Goal: Transaction & Acquisition: Book appointment/travel/reservation

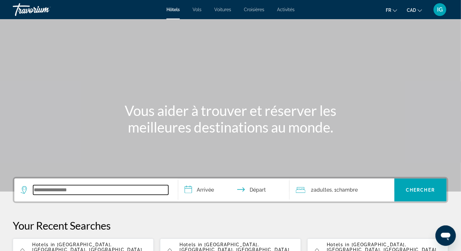
click at [51, 189] on input "Search widget" at bounding box center [100, 190] width 135 height 10
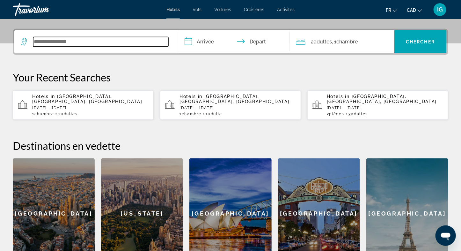
scroll to position [156, 0]
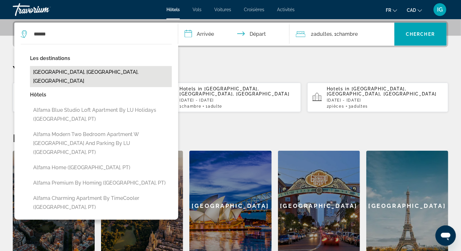
click at [67, 72] on button "[GEOGRAPHIC_DATA], [GEOGRAPHIC_DATA], [GEOGRAPHIC_DATA]" at bounding box center [101, 76] width 142 height 21
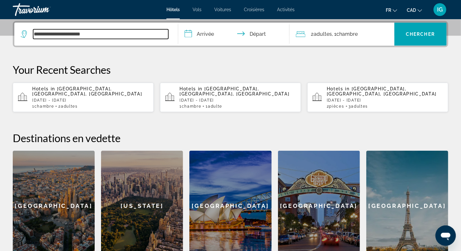
click at [123, 33] on input "**********" at bounding box center [100, 34] width 135 height 10
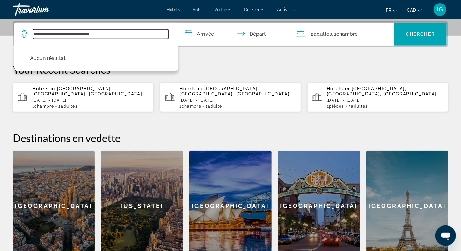
click at [91, 34] on input "**********" at bounding box center [100, 34] width 135 height 10
click at [116, 33] on input "**********" at bounding box center [100, 34] width 135 height 10
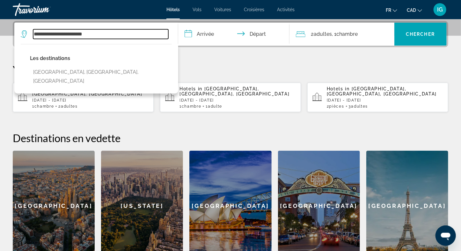
type input "**********"
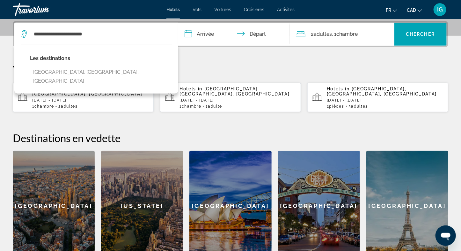
click at [200, 28] on input "**********" at bounding box center [235, 35] width 114 height 25
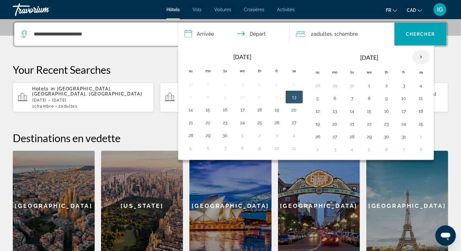
click at [420, 57] on th "Next month" at bounding box center [421, 57] width 17 height 14
click at [367, 135] on button "26" at bounding box center [370, 136] width 10 height 9
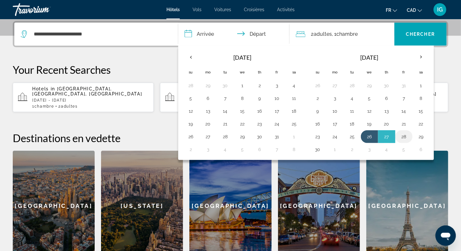
click at [405, 135] on button "28" at bounding box center [404, 136] width 10 height 9
type input "**********"
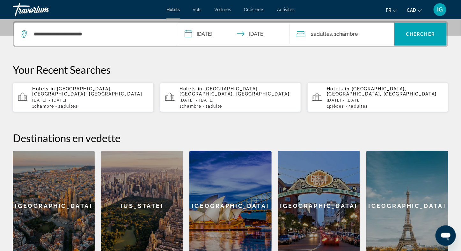
click at [364, 30] on div "2 Adulte Adultes , 1 Chambre pièces" at bounding box center [345, 34] width 99 height 9
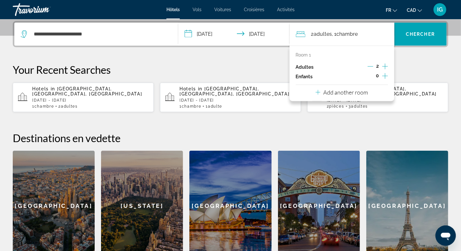
click at [384, 67] on icon "Increment adults" at bounding box center [385, 67] width 6 height 8
click at [415, 33] on span "Chercher" at bounding box center [420, 34] width 29 height 5
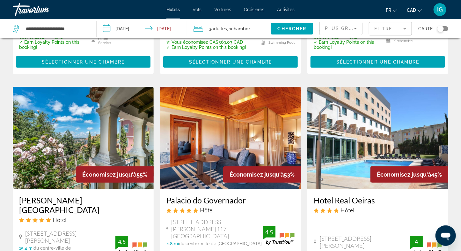
scroll to position [332, 0]
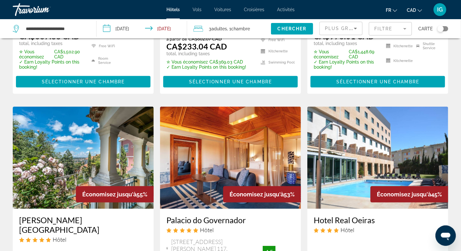
click at [444, 29] on div "Toggle map" at bounding box center [443, 28] width 11 height 5
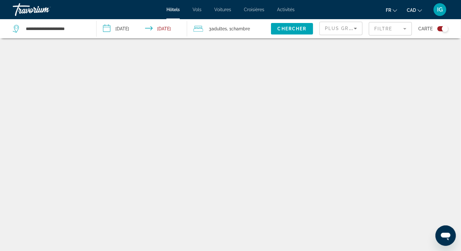
scroll to position [38, 0]
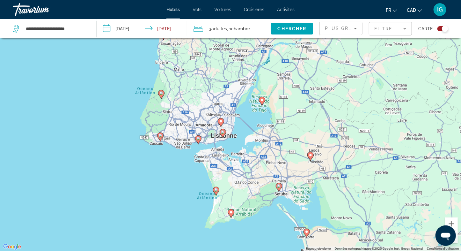
click at [223, 133] on image "Main content" at bounding box center [223, 132] width 4 height 4
click at [223, 133] on gmp-advanced-marker "Main content" at bounding box center [223, 134] width 6 height 10
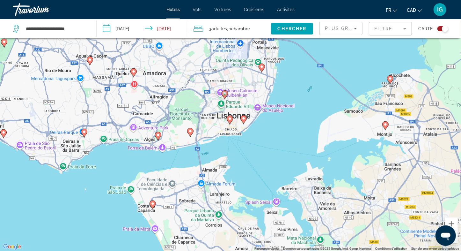
click at [230, 125] on div "Pour activer le glissement du marqueur avec le clavier, appuyez sur Alt+Entrée.…" at bounding box center [230, 125] width 461 height 251
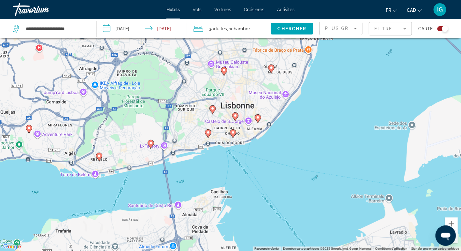
click at [259, 119] on image "Main content" at bounding box center [258, 117] width 4 height 4
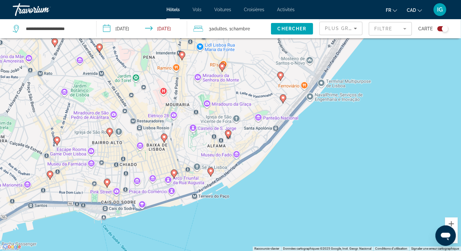
click at [229, 135] on image "Main content" at bounding box center [228, 133] width 4 height 4
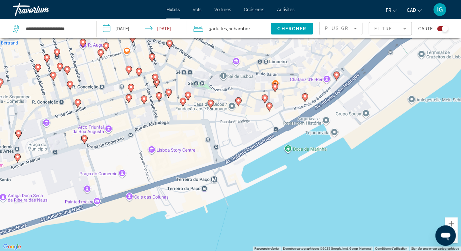
drag, startPoint x: 228, startPoint y: 161, endPoint x: 347, endPoint y: -13, distance: 211.0
click at [347, 0] on html "**********" at bounding box center [230, 87] width 461 height 251
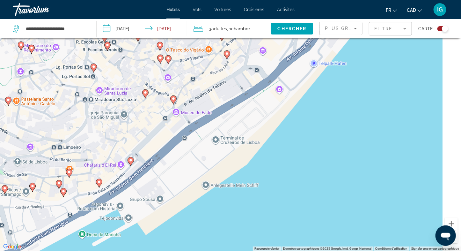
drag, startPoint x: 279, startPoint y: 93, endPoint x: 59, endPoint y: 202, distance: 246.4
click at [9, 216] on div "Pour naviguer, utilisez les touches fléchées. Pour activer le glissement du mar…" at bounding box center [230, 125] width 461 height 251
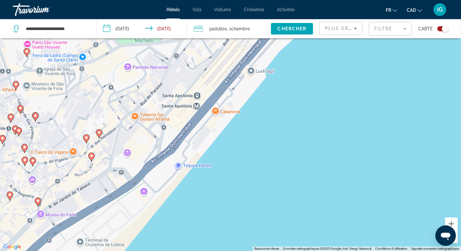
drag, startPoint x: 229, startPoint y: 149, endPoint x: 98, endPoint y: 240, distance: 159.8
click at [94, 247] on div "Pour naviguer, utilisez les touches fléchées. Pour activer le glissement du mar…" at bounding box center [230, 125] width 461 height 251
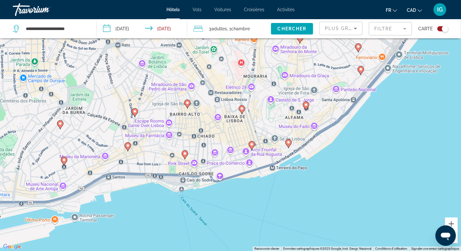
drag, startPoint x: 197, startPoint y: 151, endPoint x: 368, endPoint y: 122, distance: 172.5
click at [368, 122] on div "Pour naviguer, utilisez les touches fléchées. Pour activer le glissement du mar…" at bounding box center [230, 125] width 461 height 251
click at [289, 142] on image "Main content" at bounding box center [289, 142] width 4 height 4
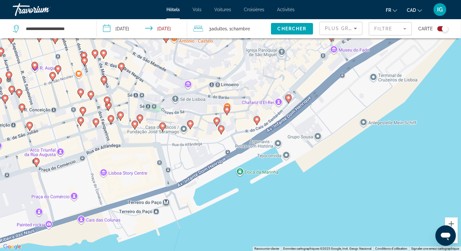
click at [258, 120] on image "Main content" at bounding box center [257, 119] width 4 height 4
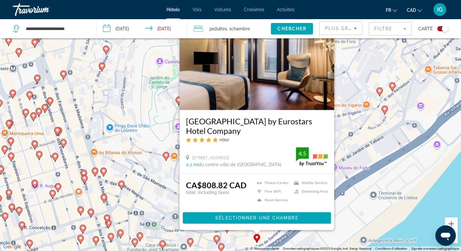
click at [385, 204] on div "Pour activer le glissement du marqueur avec le clavier, appuyez sur Alt+Entrée.…" at bounding box center [230, 125] width 461 height 251
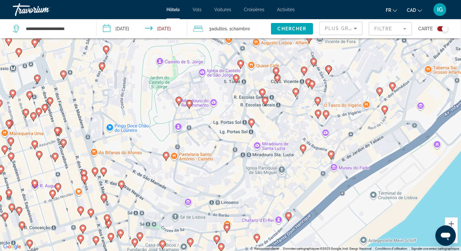
click at [288, 215] on image "Main content" at bounding box center [289, 215] width 4 height 4
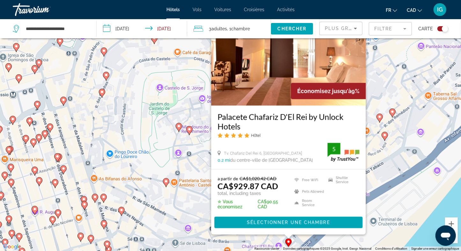
click at [413, 228] on div "Pour activer le glissement du marqueur avec le clavier, appuyez sur Alt+Entrée.…" at bounding box center [230, 125] width 461 height 251
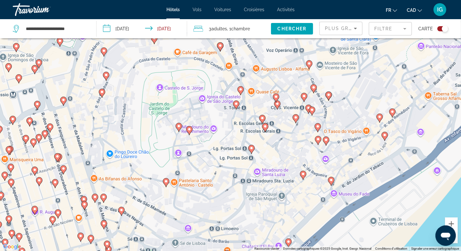
click at [330, 183] on icon "Main content" at bounding box center [331, 181] width 6 height 9
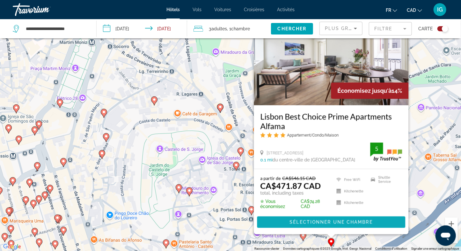
click at [316, 225] on span "Sélectionner une chambre" at bounding box center [331, 221] width 83 height 5
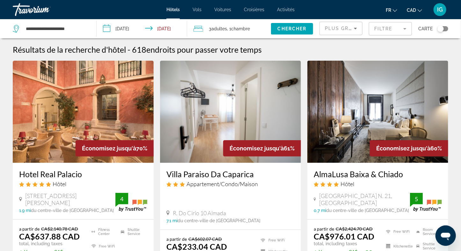
click at [47, 115] on img "Main content" at bounding box center [83, 112] width 141 height 102
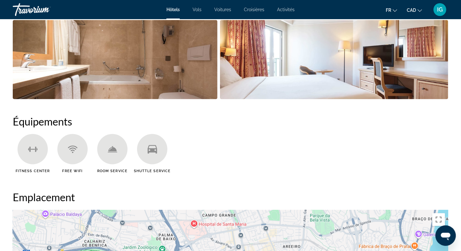
scroll to position [344, 0]
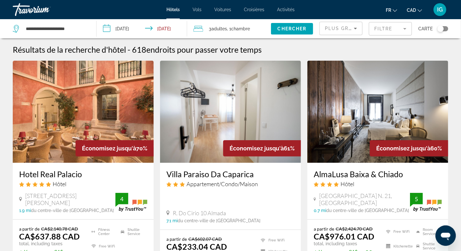
click at [197, 117] on img "Main content" at bounding box center [230, 112] width 141 height 102
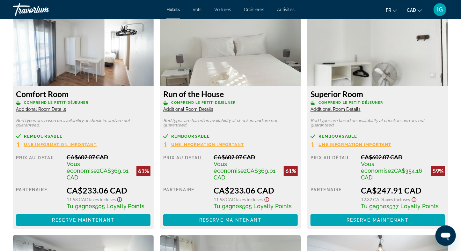
scroll to position [892, 0]
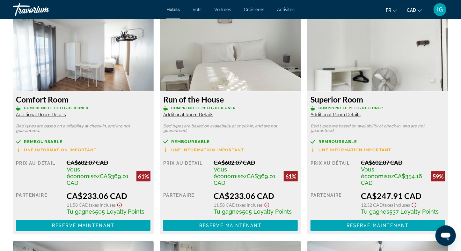
click at [334, 114] on span "Additional Room Details" at bounding box center [336, 114] width 50 height 5
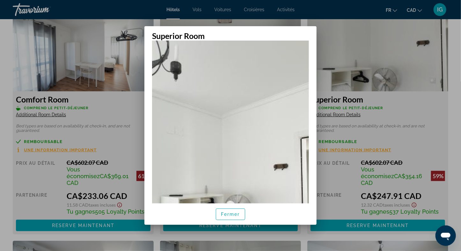
scroll to position [0, 0]
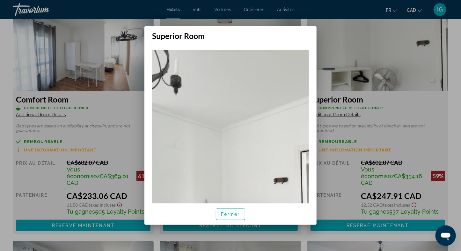
click at [397, 65] on div at bounding box center [230, 125] width 461 height 251
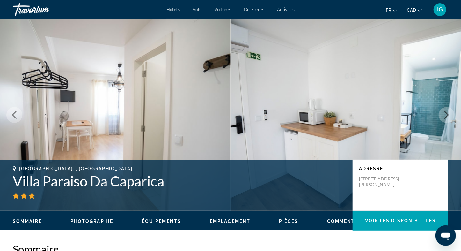
scroll to position [892, 0]
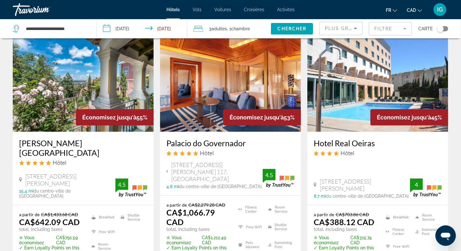
scroll to position [278, 0]
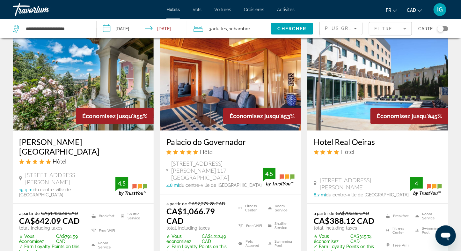
click at [347, 92] on img "Main content" at bounding box center [378, 79] width 141 height 102
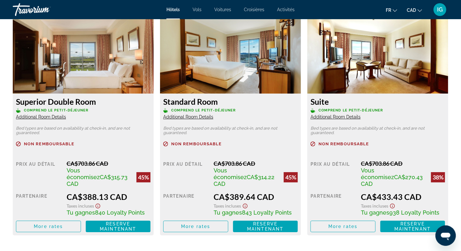
scroll to position [891, 0]
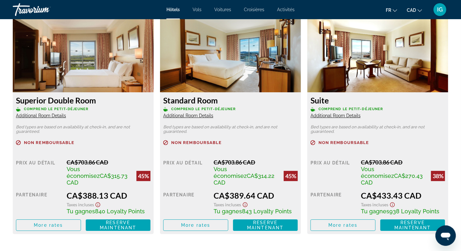
click at [331, 114] on span "Additional Room Details" at bounding box center [336, 115] width 50 height 5
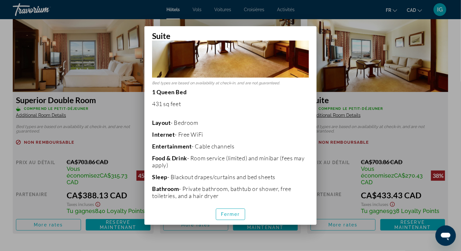
scroll to position [0, 0]
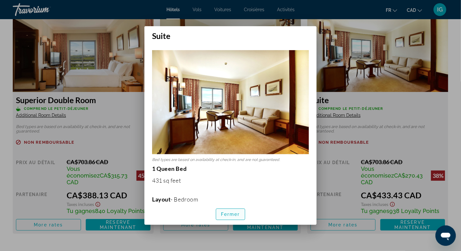
click at [229, 215] on span "Fermer" at bounding box center [230, 214] width 19 height 5
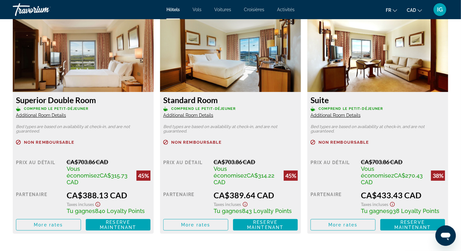
scroll to position [891, 0]
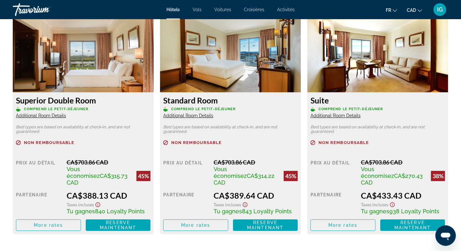
click at [71, 65] on img "Main content" at bounding box center [83, 52] width 141 height 80
click at [45, 115] on span "Additional Room Details" at bounding box center [41, 115] width 50 height 5
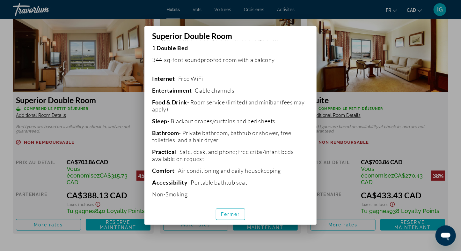
scroll to position [123, 0]
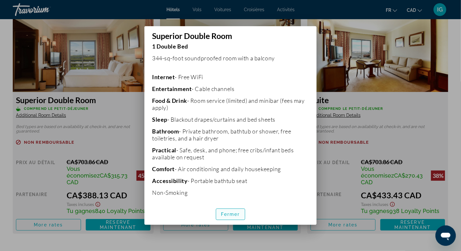
click at [219, 215] on span "button" at bounding box center [230, 213] width 29 height 15
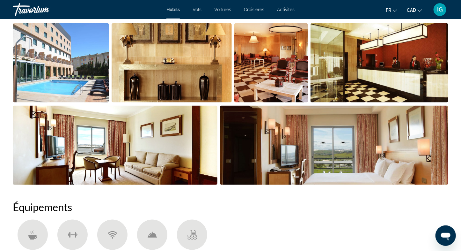
scroll to position [0, 0]
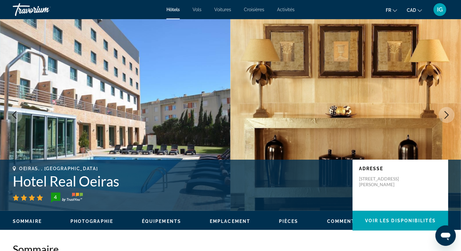
click at [286, 223] on span "Pièces" at bounding box center [288, 221] width 19 height 5
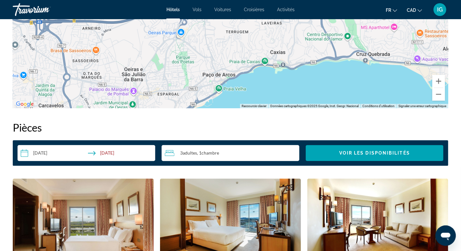
scroll to position [563, 0]
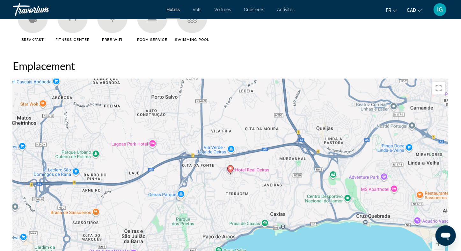
click at [268, 199] on div "Pour activer le glissement du marqueur avec le clavier, appuyez sur Alt+Entrée.…" at bounding box center [231, 174] width 436 height 191
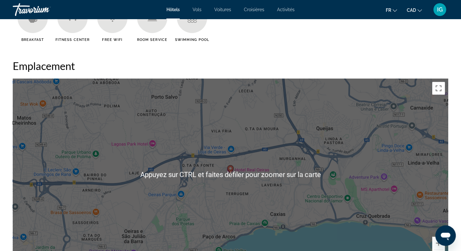
scroll to position [0, 0]
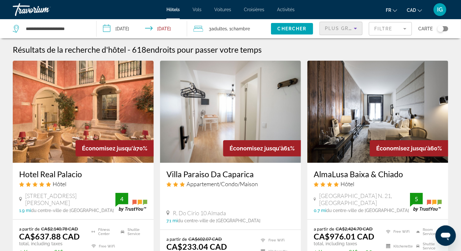
click at [336, 29] on span "Plus grandes économies" at bounding box center [363, 28] width 76 height 5
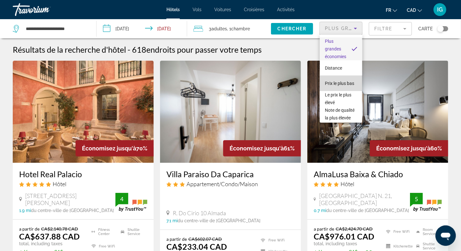
click at [344, 86] on span "Prix le plus bas" at bounding box center [339, 83] width 29 height 8
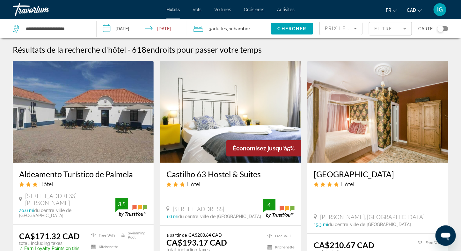
click at [346, 124] on img "Main content" at bounding box center [378, 112] width 141 height 102
click at [448, 30] on button "Toggle map" at bounding box center [441, 29] width 16 height 6
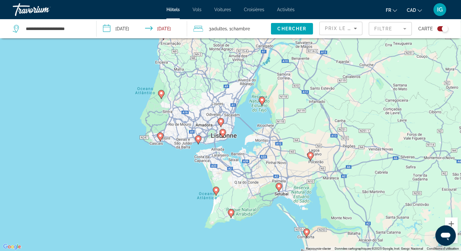
click at [223, 132] on image "Main content" at bounding box center [223, 132] width 4 height 4
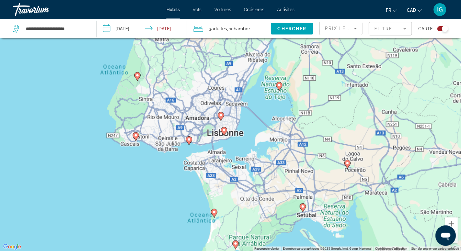
click at [223, 132] on g "Main content" at bounding box center [224, 131] width 6 height 9
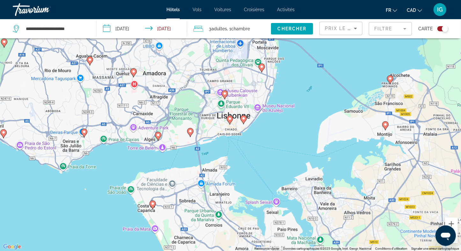
click at [227, 126] on div "Pour activer le glissement du marqueur avec le clavier, appuyez sur Alt+Entrée.…" at bounding box center [230, 125] width 461 height 251
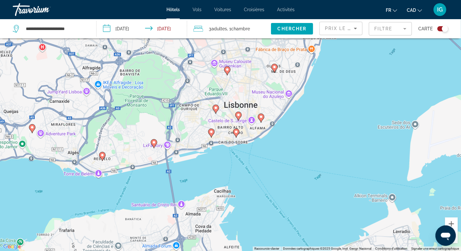
click at [226, 125] on div "Pour activer le glissement du marqueur avec le clavier, appuyez sur Alt+Entrée.…" at bounding box center [230, 125] width 461 height 251
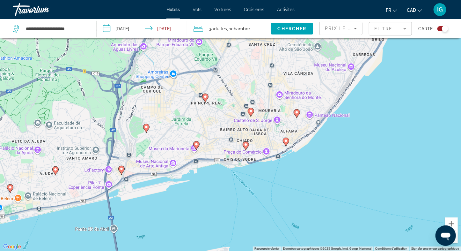
click at [265, 117] on div "Pour activer le glissement du marqueur avec le clavier, appuyez sur Alt+Entrée.…" at bounding box center [230, 125] width 461 height 251
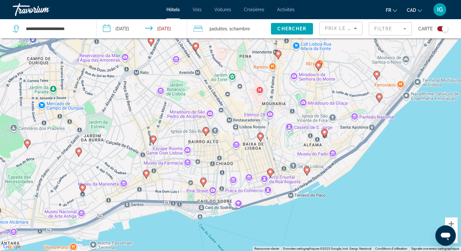
click at [260, 136] on image "Main content" at bounding box center [261, 136] width 4 height 4
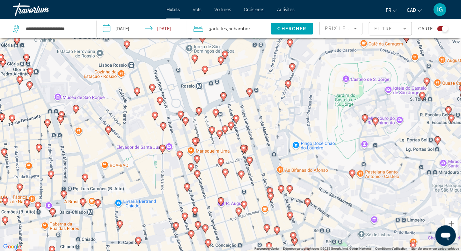
click at [250, 160] on image "Main content" at bounding box center [250, 160] width 4 height 4
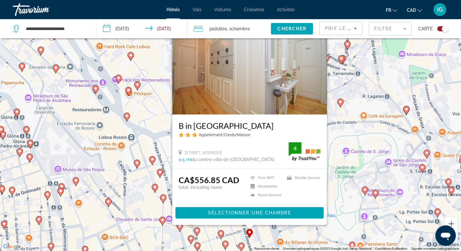
click at [221, 234] on image "Main content" at bounding box center [221, 233] width 4 height 4
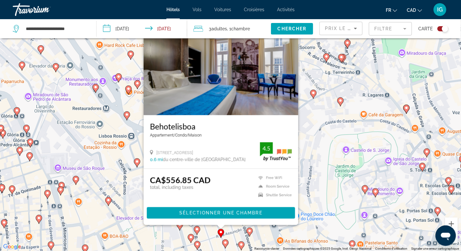
click at [225, 243] on image "Main content" at bounding box center [226, 243] width 4 height 4
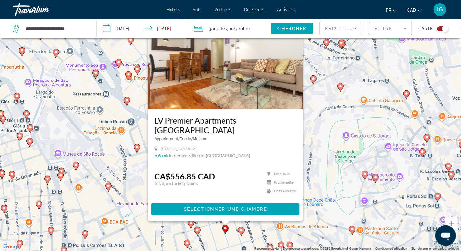
click at [392, 121] on div "Pour activer le glissement du marqueur avec le clavier, appuyez sur Alt+Entrée.…" at bounding box center [230, 125] width 461 height 251
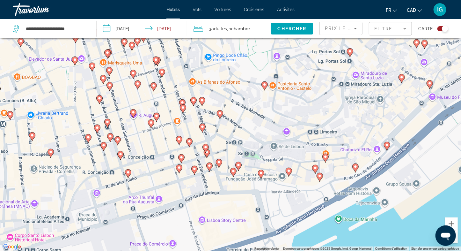
drag, startPoint x: 392, startPoint y: 121, endPoint x: 303, endPoint y: -24, distance: 169.8
click at [303, 0] on html "**********" at bounding box center [230, 87] width 461 height 251
click at [204, 133] on gmp-advanced-marker "Main content" at bounding box center [202, 128] width 6 height 10
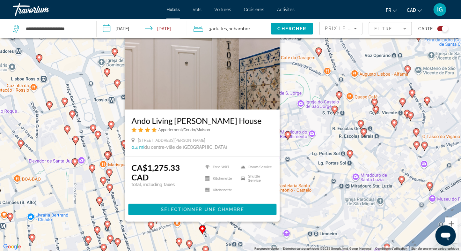
click at [180, 242] on image "Main content" at bounding box center [179, 241] width 4 height 4
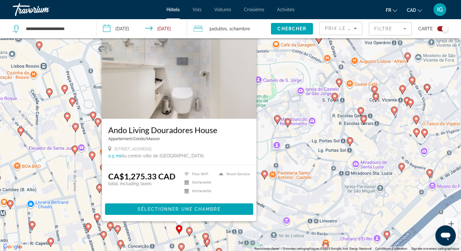
click at [189, 230] on image "Main content" at bounding box center [190, 230] width 4 height 4
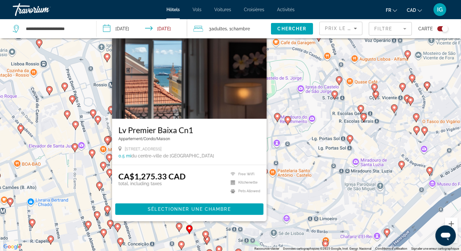
click at [288, 122] on icon "Main content" at bounding box center [288, 120] width 6 height 8
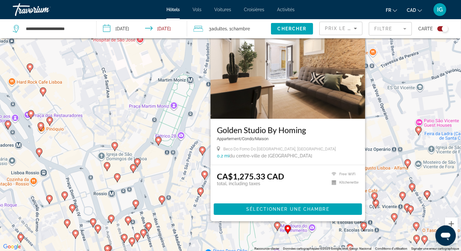
click at [201, 192] on image "Main content" at bounding box center [201, 191] width 4 height 4
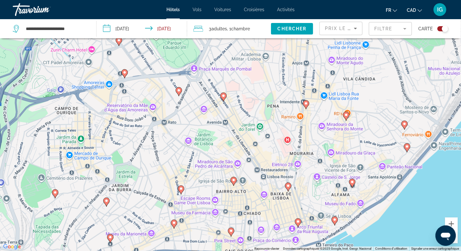
click at [334, 222] on icon "Main content" at bounding box center [335, 221] width 6 height 8
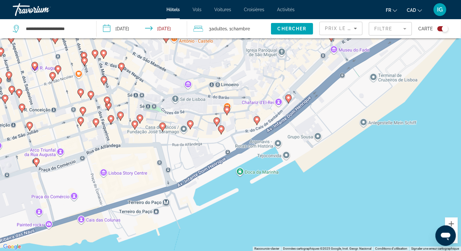
click at [217, 121] on image "Main content" at bounding box center [217, 121] width 4 height 4
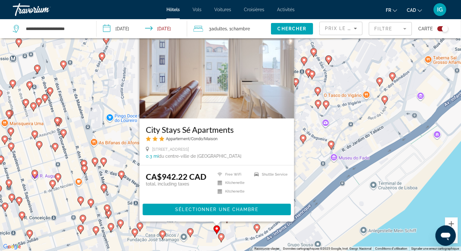
click at [191, 229] on icon "Main content" at bounding box center [191, 232] width 6 height 8
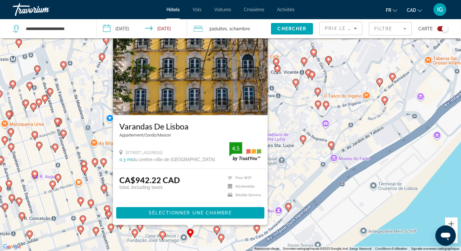
click at [163, 233] on image "Main content" at bounding box center [163, 234] width 4 height 4
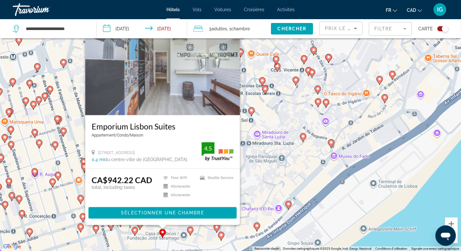
click at [262, 181] on div "Pour activer le glissement du marqueur avec le clavier, appuyez sur Alt+Entrée.…" at bounding box center [230, 125] width 461 height 251
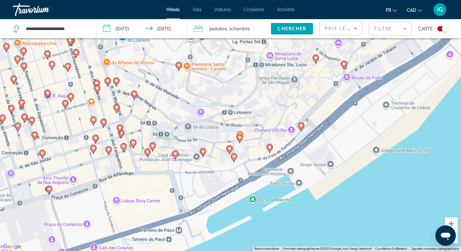
drag, startPoint x: 232, startPoint y: 175, endPoint x: 241, endPoint y: 114, distance: 62.0
click at [241, 114] on div "Pour activer le glissement du marqueur avec le clavier, appuyez sur Alt+Entrée.…" at bounding box center [230, 125] width 461 height 251
click at [177, 66] on image "Main content" at bounding box center [179, 65] width 4 height 4
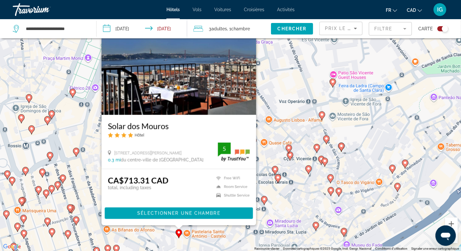
scroll to position [77, 0]
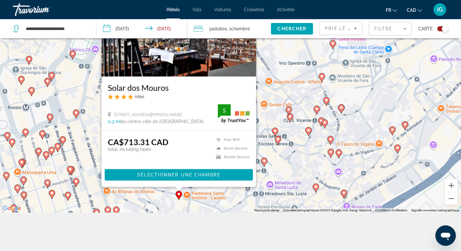
click at [118, 211] on icon "Main content" at bounding box center [117, 211] width 6 height 8
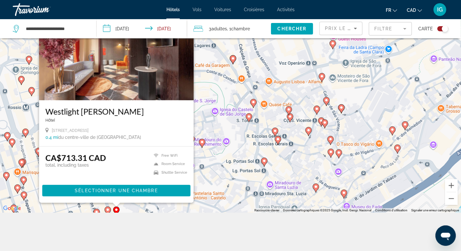
scroll to position [0, 0]
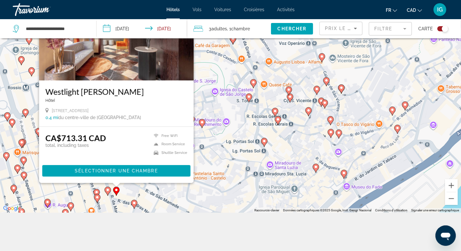
click at [204, 127] on gmp-advanced-marker "Main content" at bounding box center [202, 124] width 6 height 10
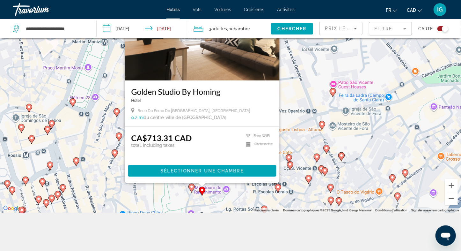
click at [289, 155] on icon "Main content" at bounding box center [289, 158] width 6 height 8
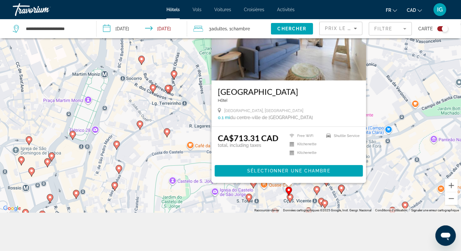
click at [168, 135] on icon "Main content" at bounding box center [167, 133] width 6 height 8
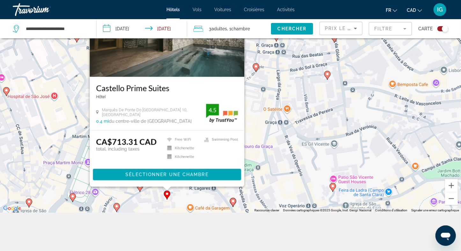
click at [256, 68] on image "Main content" at bounding box center [256, 66] width 4 height 4
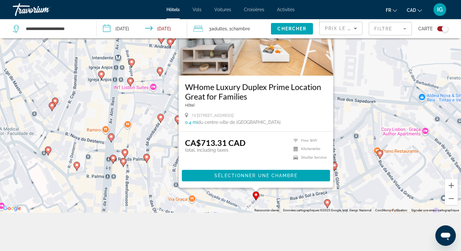
click at [162, 115] on image "Main content" at bounding box center [161, 117] width 4 height 4
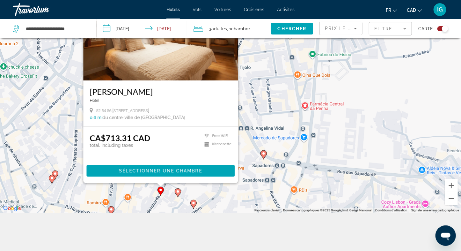
click at [161, 190] on image "Main content" at bounding box center [161, 190] width 4 height 4
click at [178, 192] on image "Main content" at bounding box center [178, 191] width 4 height 4
click at [178, 190] on image "Main content" at bounding box center [178, 191] width 4 height 4
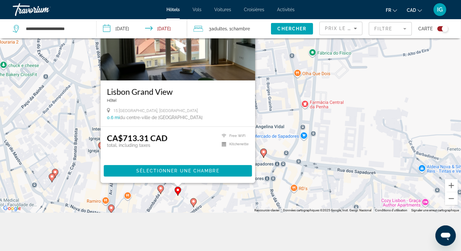
click at [193, 202] on image "Main content" at bounding box center [194, 201] width 4 height 4
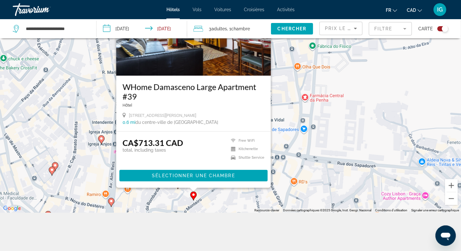
click at [102, 136] on icon "Main content" at bounding box center [102, 140] width 6 height 8
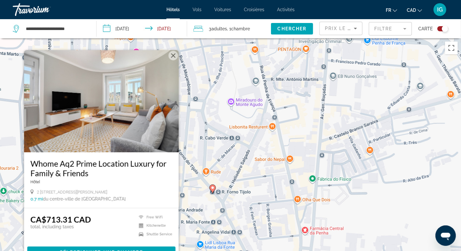
click at [99, 161] on h3 "Whome Aq2 Prime Location Luxury for Family & Friends" at bounding box center [102, 168] width 142 height 19
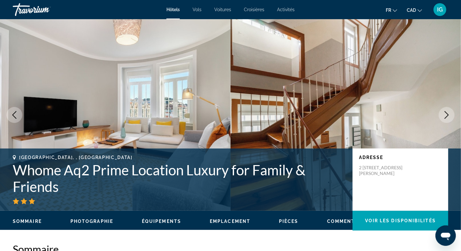
click at [451, 113] on button "Next image" at bounding box center [447, 115] width 16 height 16
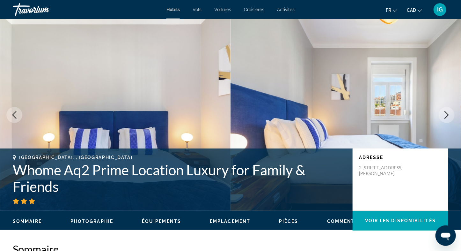
click at [451, 113] on button "Next image" at bounding box center [447, 115] width 16 height 16
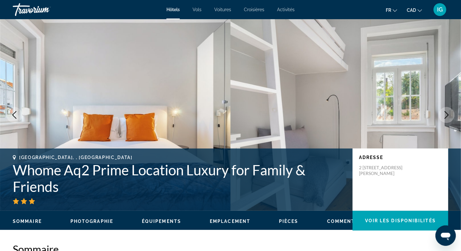
click at [451, 113] on button "Next image" at bounding box center [447, 115] width 16 height 16
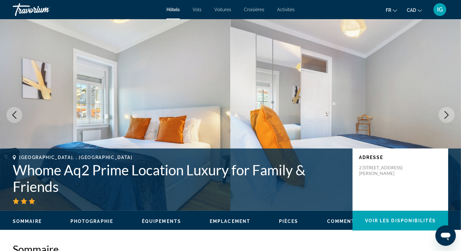
click at [451, 112] on button "Next image" at bounding box center [447, 115] width 16 height 16
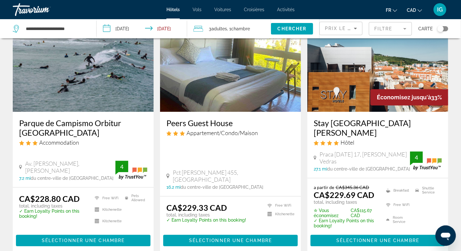
scroll to position [833, 0]
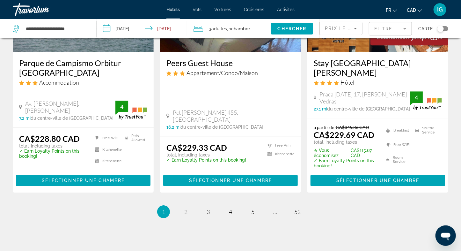
click at [446, 28] on div "Toggle map" at bounding box center [443, 28] width 11 height 5
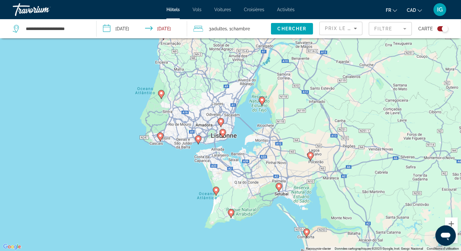
click at [219, 130] on div "Pour activer le glissement du marqueur avec le clavier, appuyez sur Alt+Entrée.…" at bounding box center [230, 125] width 461 height 251
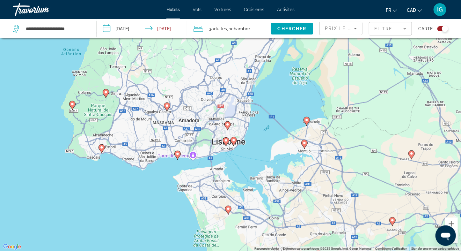
click at [218, 132] on div "Pour activer le glissement du marqueur avec le clavier, appuyez sur Alt+Entrée.…" at bounding box center [230, 125] width 461 height 251
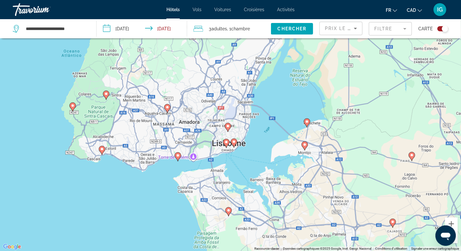
click at [218, 132] on div "Pour activer le glissement du marqueur avec le clavier, appuyez sur Alt+Entrée.…" at bounding box center [230, 125] width 461 height 251
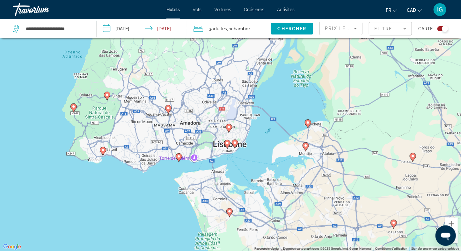
click at [224, 141] on div "Pour activer le glissement du marqueur avec le clavier, appuyez sur Alt+Entrée.…" at bounding box center [230, 125] width 461 height 251
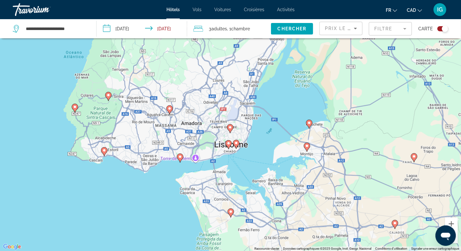
click at [229, 143] on image "Main content" at bounding box center [229, 143] width 4 height 4
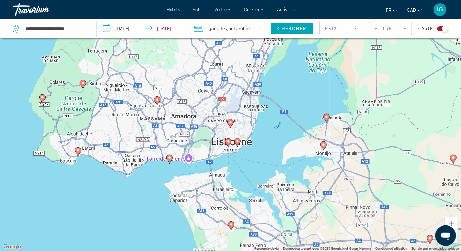
click at [229, 143] on g "Main content" at bounding box center [228, 142] width 6 height 9
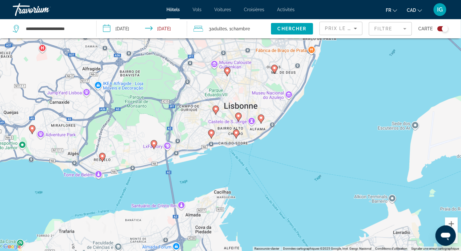
click at [228, 140] on div "Pour activer le glissement du marqueur avec le clavier, appuyez sur Alt+Entrée.…" at bounding box center [230, 125] width 461 height 251
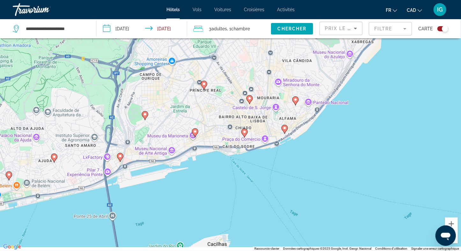
click at [227, 139] on div "Pour activer le glissement du marqueur avec le clavier, appuyez sur Alt+Entrée.…" at bounding box center [230, 125] width 461 height 251
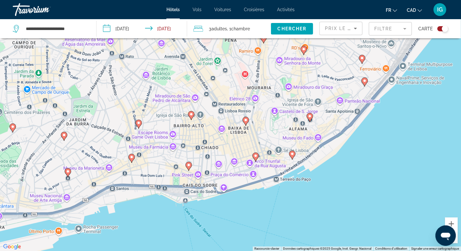
drag, startPoint x: 348, startPoint y: 108, endPoint x: 326, endPoint y: 104, distance: 22.0
click at [297, 140] on div "Pour activer le glissement du marqueur avec le clavier, appuyez sur Alt+Entrée.…" at bounding box center [230, 125] width 461 height 251
click at [364, 82] on image "Main content" at bounding box center [365, 80] width 4 height 4
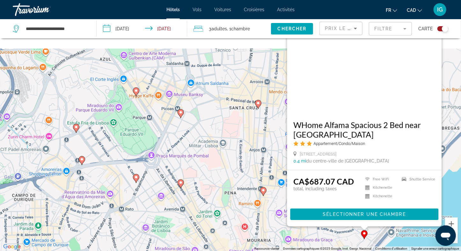
click at [361, 81] on img "Main content" at bounding box center [364, 62] width 155 height 102
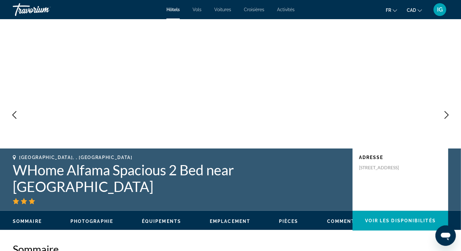
click at [448, 115] on icon "Next image" at bounding box center [447, 115] width 4 height 8
click at [448, 115] on icon "Next image" at bounding box center [447, 115] width 8 height 8
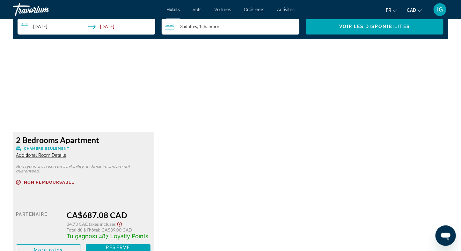
scroll to position [845, 0]
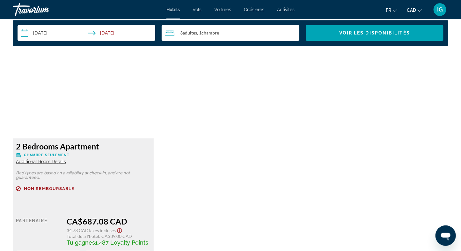
click at [46, 161] on span "Additional Room Details" at bounding box center [41, 161] width 50 height 5
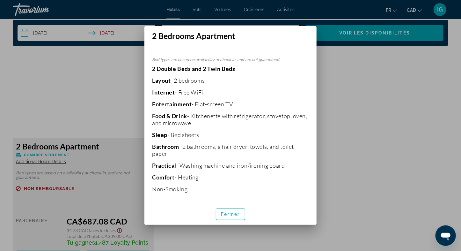
scroll to position [97, 0]
click at [238, 205] on div "Fermer" at bounding box center [231, 213] width 172 height 21
click at [233, 214] on span "Fermer" at bounding box center [230, 214] width 19 height 5
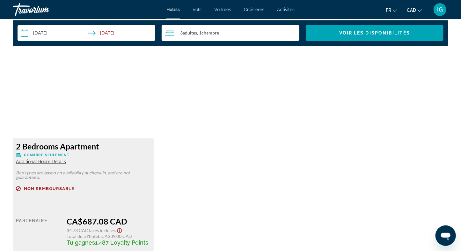
scroll to position [600, 0]
